Goal: Task Accomplishment & Management: Manage account settings

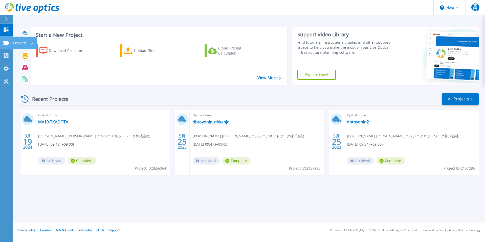
click at [7, 42] on icon at bounding box center [6, 43] width 6 height 4
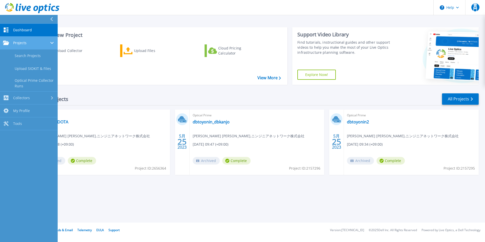
click at [35, 43] on div "Projects" at bounding box center [29, 43] width 52 height 5
click at [150, 16] on div "Start a New Project Download Collector Upload Files Cloud Pricing Calculator Vi…" at bounding box center [249, 111] width 472 height 223
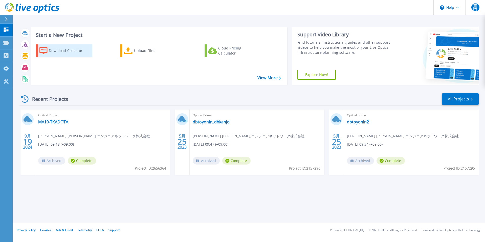
click at [75, 50] on div "Download Collector" at bounding box center [69, 51] width 40 height 10
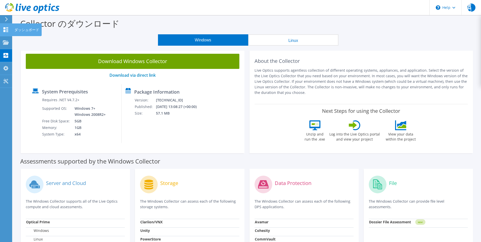
click at [8, 29] on icon at bounding box center [6, 29] width 6 height 5
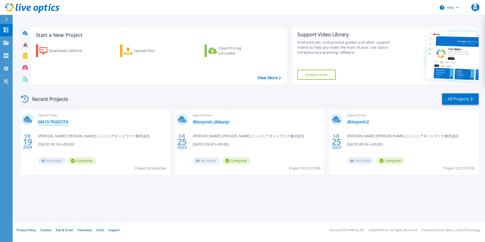
click at [55, 123] on link "MA10-TKADOTA" at bounding box center [53, 122] width 30 height 5
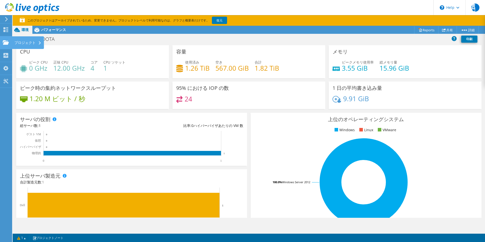
click at [7, 41] on icon at bounding box center [6, 42] width 6 height 5
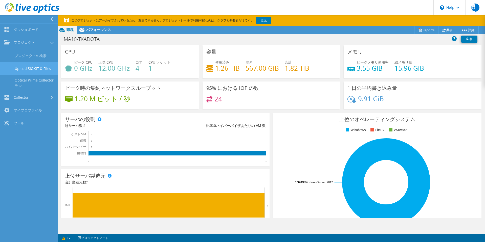
click at [37, 69] on link "Upload SIOKIT & Files" at bounding box center [29, 68] width 58 height 13
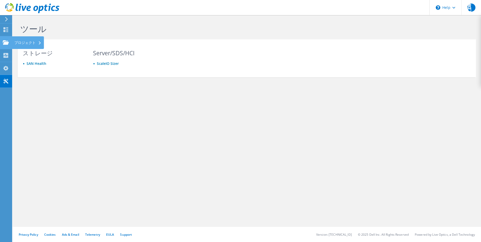
click at [7, 43] on use at bounding box center [6, 42] width 6 height 4
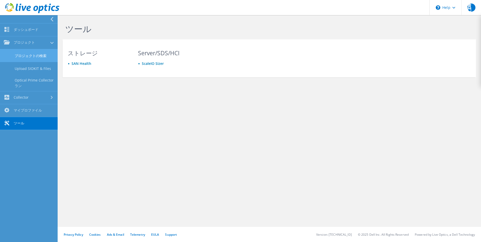
click at [28, 60] on link "プロジェクトの検索" at bounding box center [29, 55] width 58 height 13
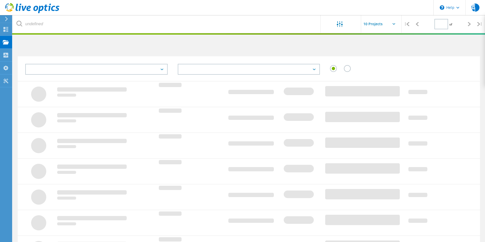
type input "1"
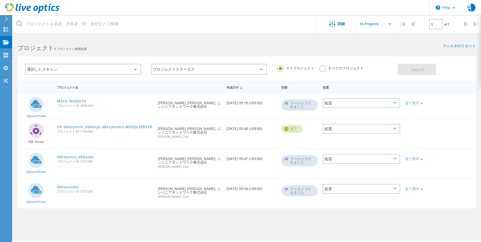
click at [385, 24] on input "text" at bounding box center [382, 24] width 51 height 18
click at [234, 44] on h2 "プロジェクト 4 プロジェクト検索結果" at bounding box center [130, 48] width 224 height 8
click at [8, 43] on use at bounding box center [6, 42] width 6 height 4
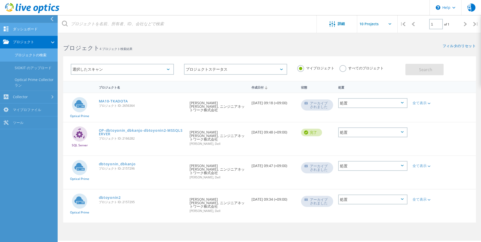
click at [32, 27] on link "ダッシュボード" at bounding box center [29, 29] width 58 height 13
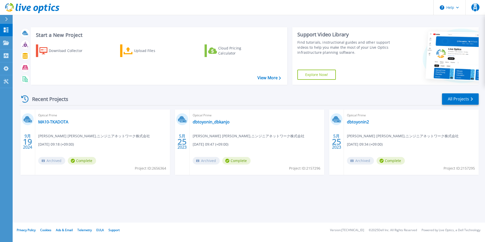
drag, startPoint x: 85, startPoint y: 95, endPoint x: 73, endPoint y: 93, distance: 12.1
click at [73, 93] on div "Recent Projects All Projects 9月 19 [DATE] Optical Prime MA10-TKADOTA [PERSON_NA…" at bounding box center [248, 139] width 459 height 100
click at [5, 19] on div at bounding box center [9, 19] width 8 height 9
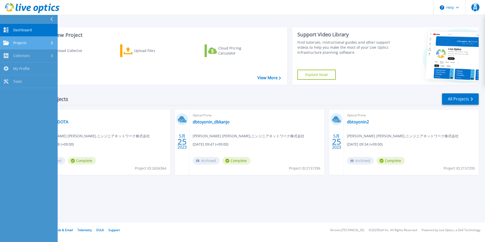
click at [25, 41] on span "Projects" at bounding box center [19, 43] width 13 height 5
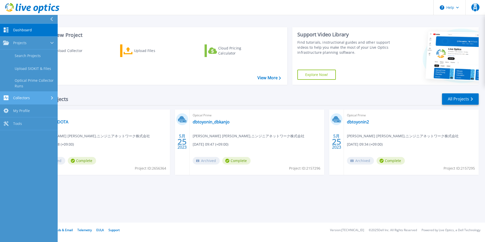
click at [25, 97] on span "Collectors" at bounding box center [21, 98] width 17 height 5
click at [27, 95] on span "My Profile" at bounding box center [21, 95] width 17 height 5
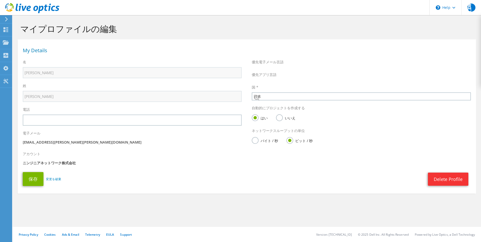
select select "110"
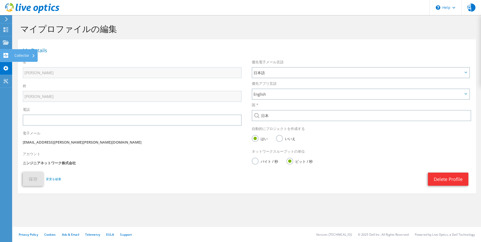
drag, startPoint x: 12, startPoint y: 58, endPoint x: 9, endPoint y: 56, distance: 4.0
click at [9, 56] on div "貴門 エンドユーザー 貴之 門田 KADOTA_TAKAYUKI@ninjin.co.jp ニンジニアネットワーク株式会社 My Profile Log Ou…" at bounding box center [240, 121] width 481 height 242
click at [9, 56] on icon at bounding box center [6, 55] width 6 height 5
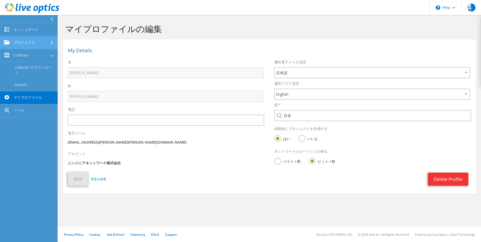
click at [32, 47] on link "プロジェクト" at bounding box center [29, 42] width 58 height 13
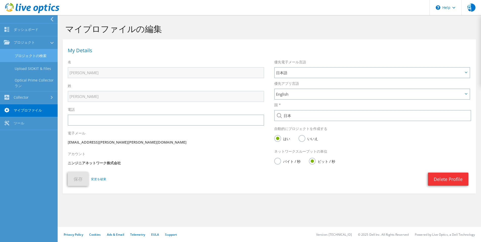
click at [31, 54] on link "プロジェクトの検索" at bounding box center [29, 55] width 58 height 13
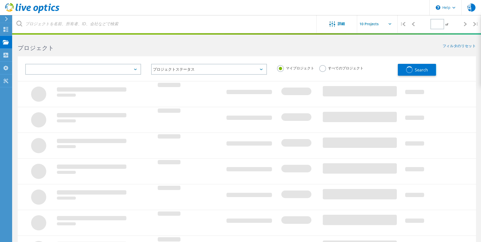
type input "1"
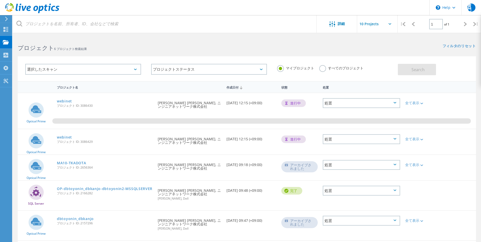
drag, startPoint x: 87, startPoint y: 13, endPoint x: 113, endPoint y: 8, distance: 25.7
click at [87, 13] on header "\n Help Explore Helpful Articles Contact Support 貴門 エンドユーザー 貴之 門田 KADOTA_TAKAYU…" at bounding box center [240, 7] width 481 height 15
click at [356, 104] on div "処置" at bounding box center [361, 103] width 77 height 10
click at [168, 102] on div "要求者 貴之 門田, ニンジニアネットワーク株式会社" at bounding box center [189, 103] width 69 height 20
click at [66, 101] on link "webinet" at bounding box center [64, 102] width 15 height 4
